Goal: Task Accomplishment & Management: Complete application form

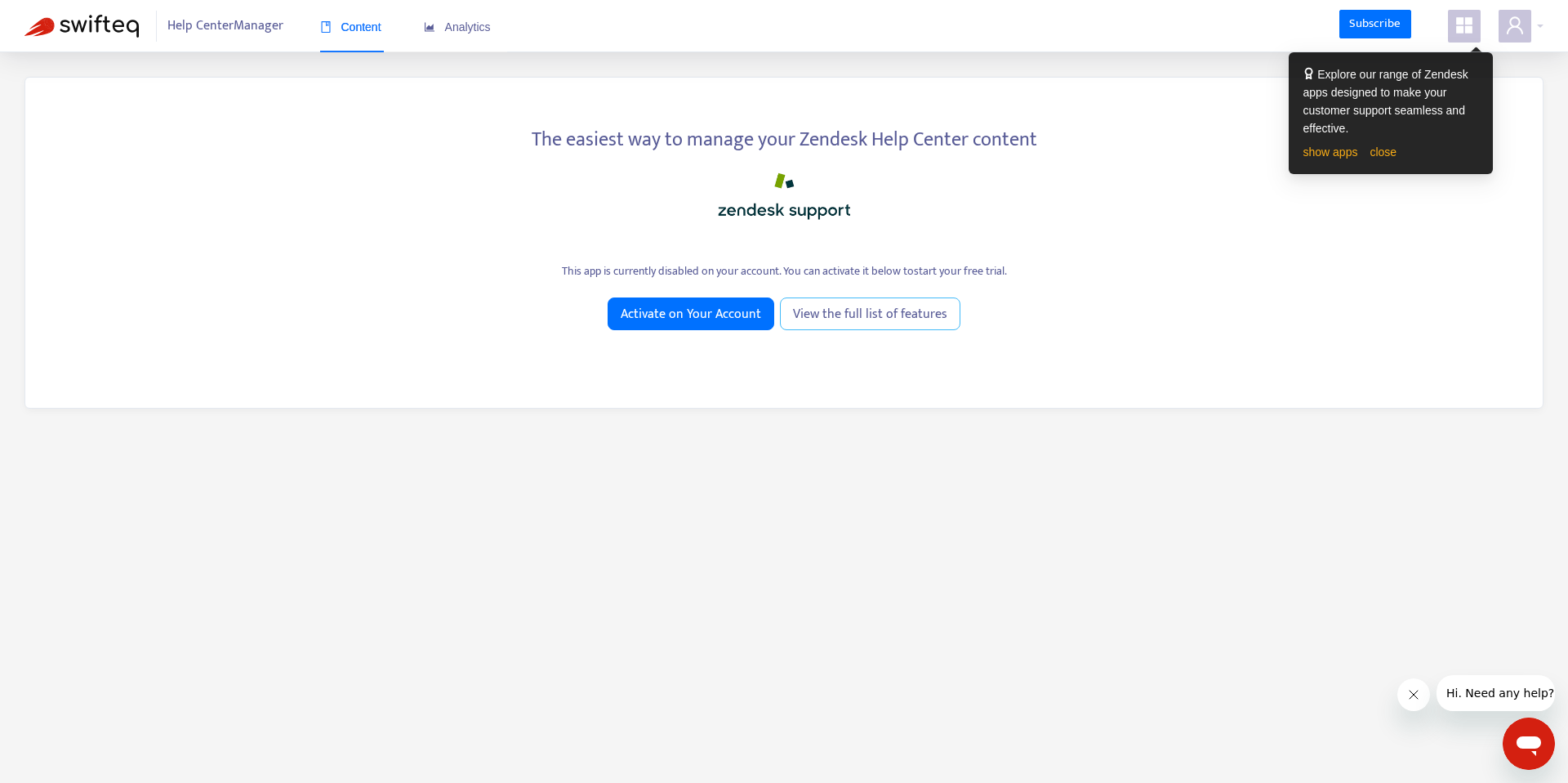
click at [827, 318] on span "View the full list of features" at bounding box center [871, 314] width 154 height 21
